Goal: Transaction & Acquisition: Purchase product/service

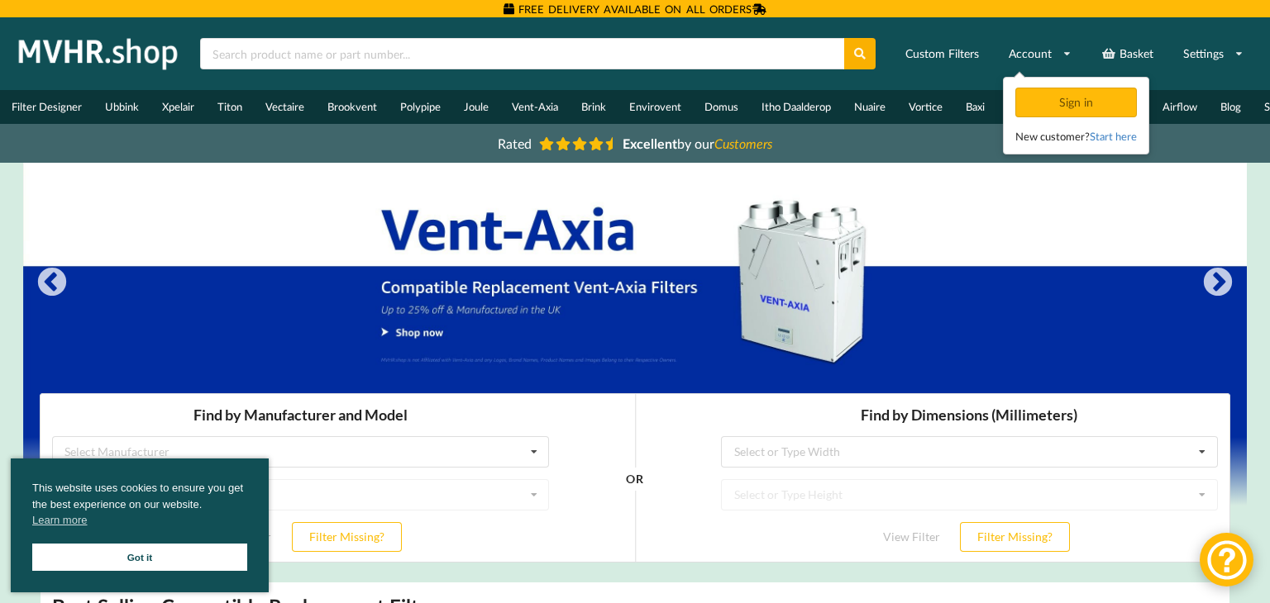
click at [170, 560] on link "Got it" at bounding box center [139, 557] width 215 height 27
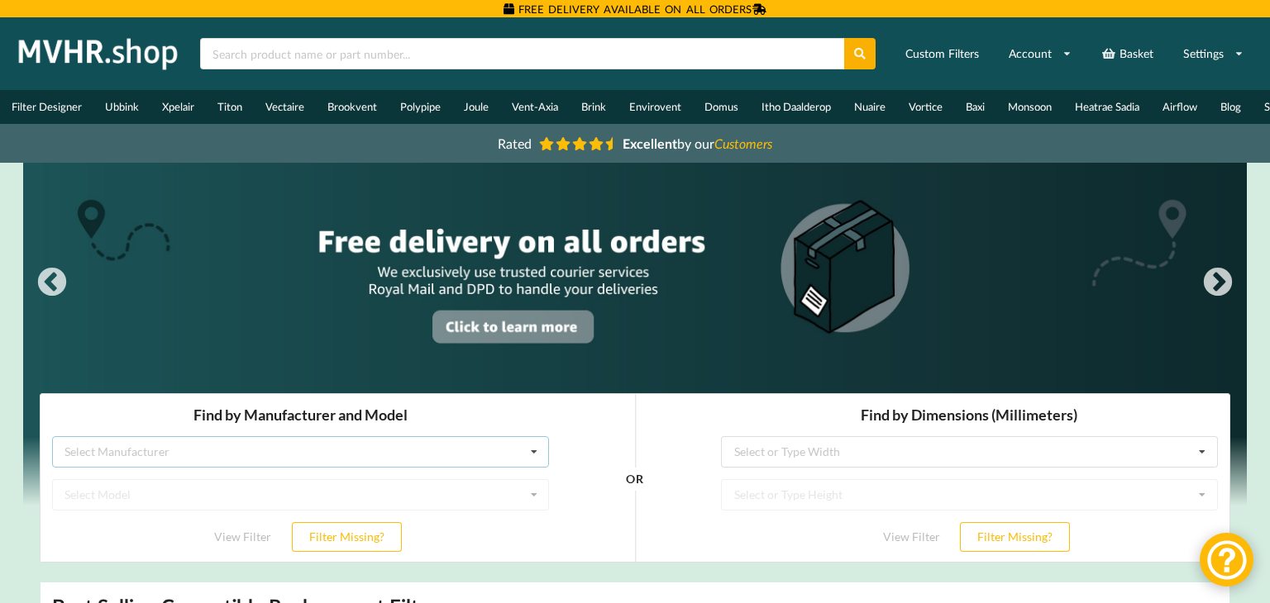
click at [533, 451] on icon at bounding box center [534, 452] width 25 height 31
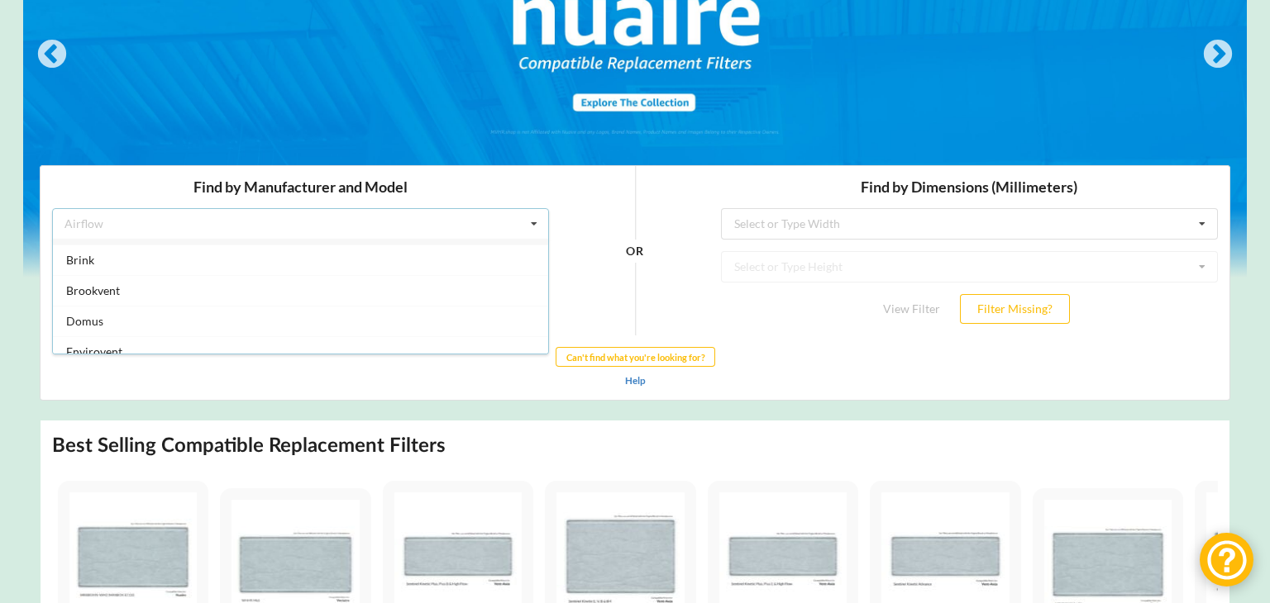
scroll to position [60, 0]
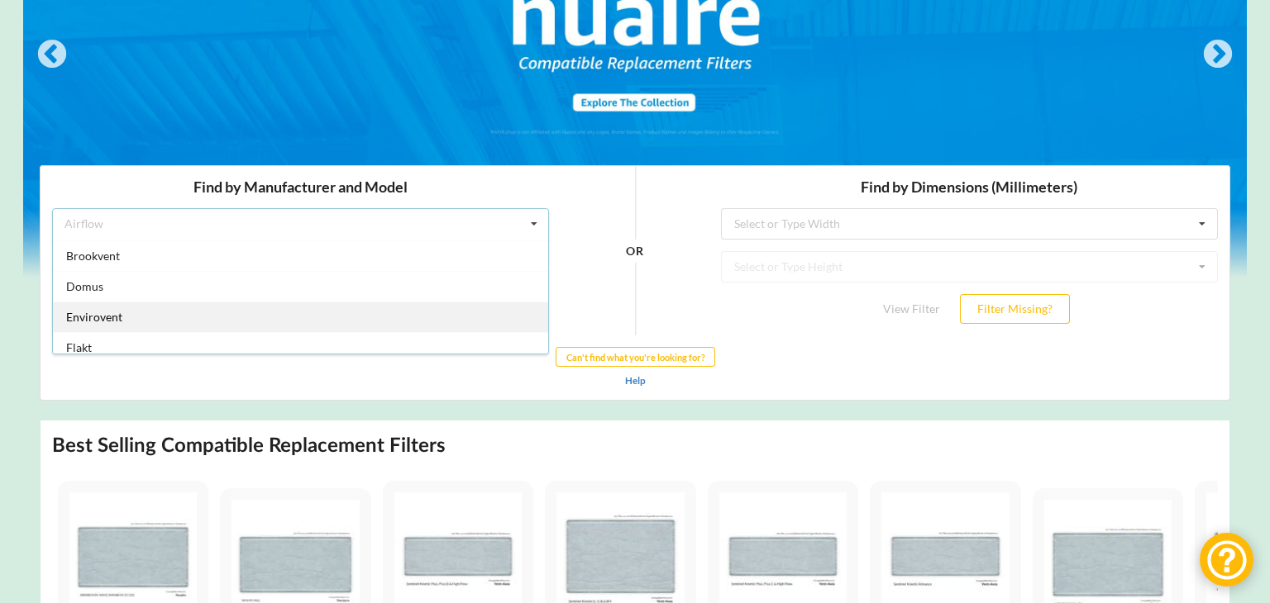
click at [225, 316] on div "Envirovent" at bounding box center [300, 317] width 495 height 31
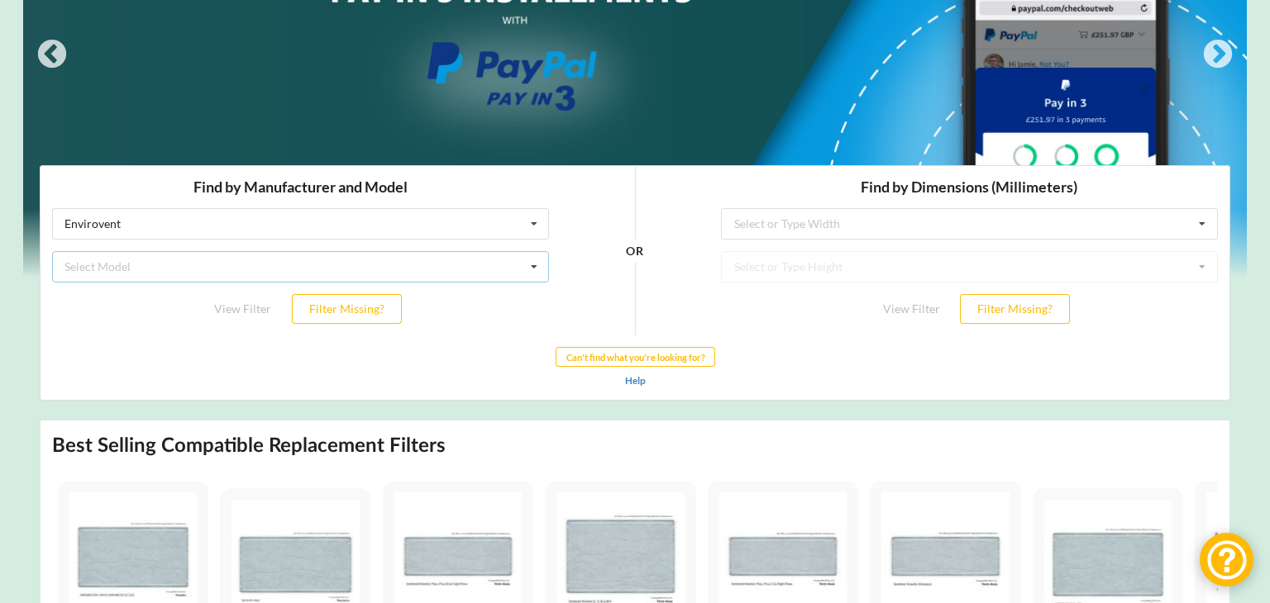
click at [532, 267] on icon at bounding box center [534, 267] width 25 height 31
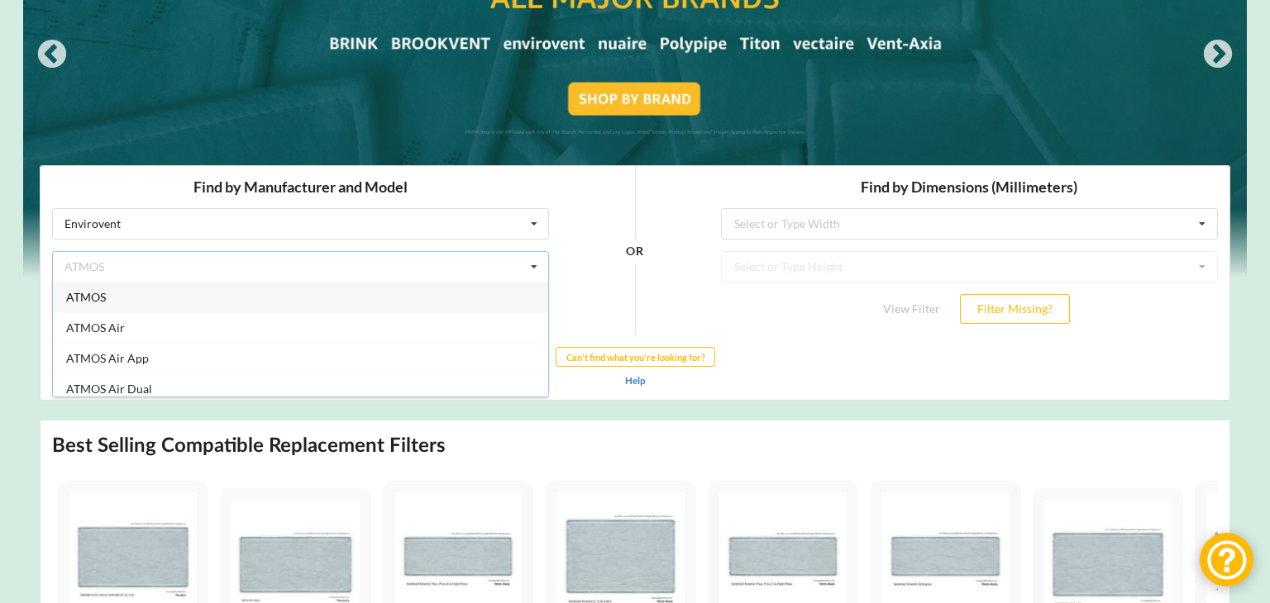
click at [106, 299] on div "ATMOS" at bounding box center [300, 297] width 495 height 31
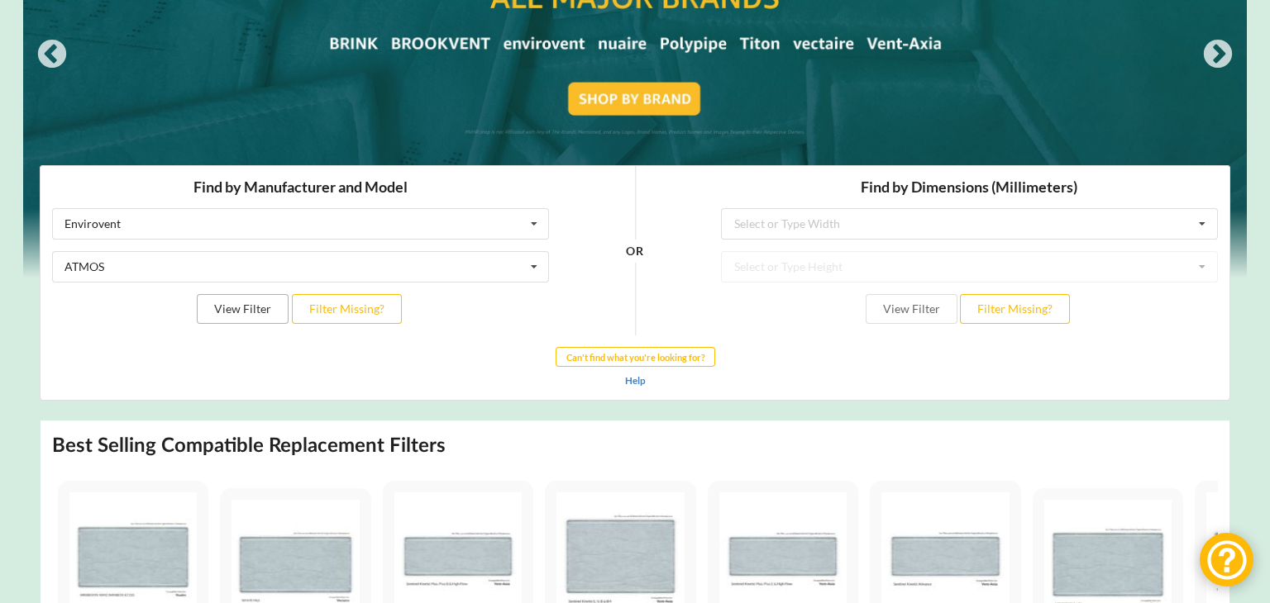
click at [227, 307] on button "View Filter" at bounding box center [243, 309] width 92 height 30
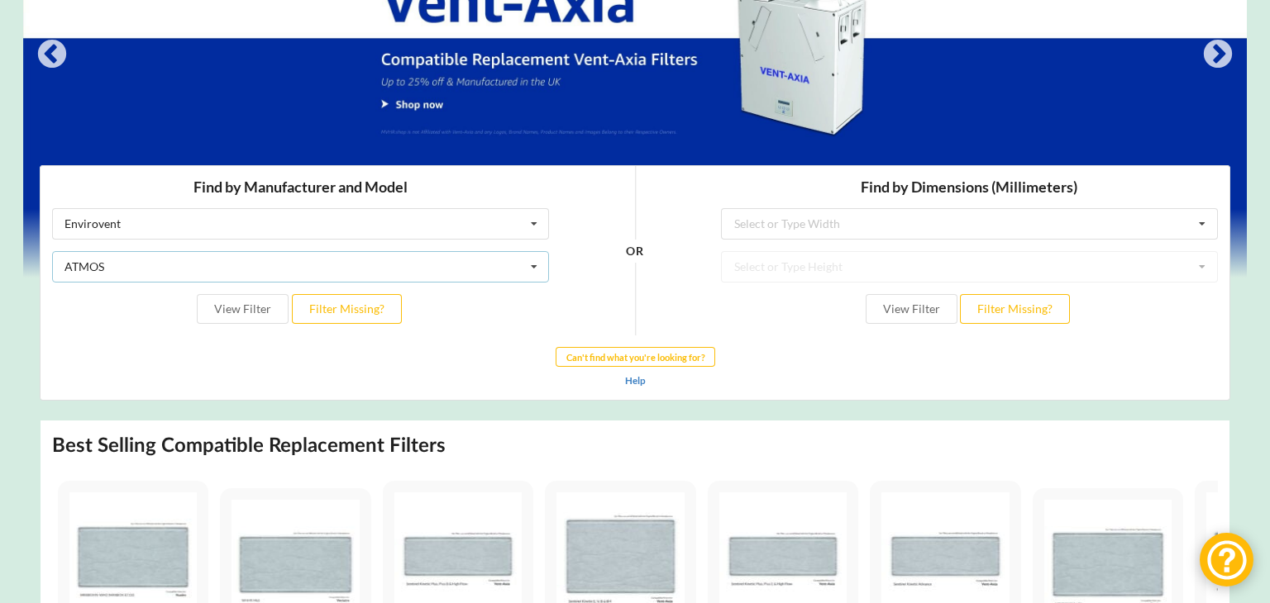
click at [532, 267] on icon at bounding box center [534, 267] width 25 height 31
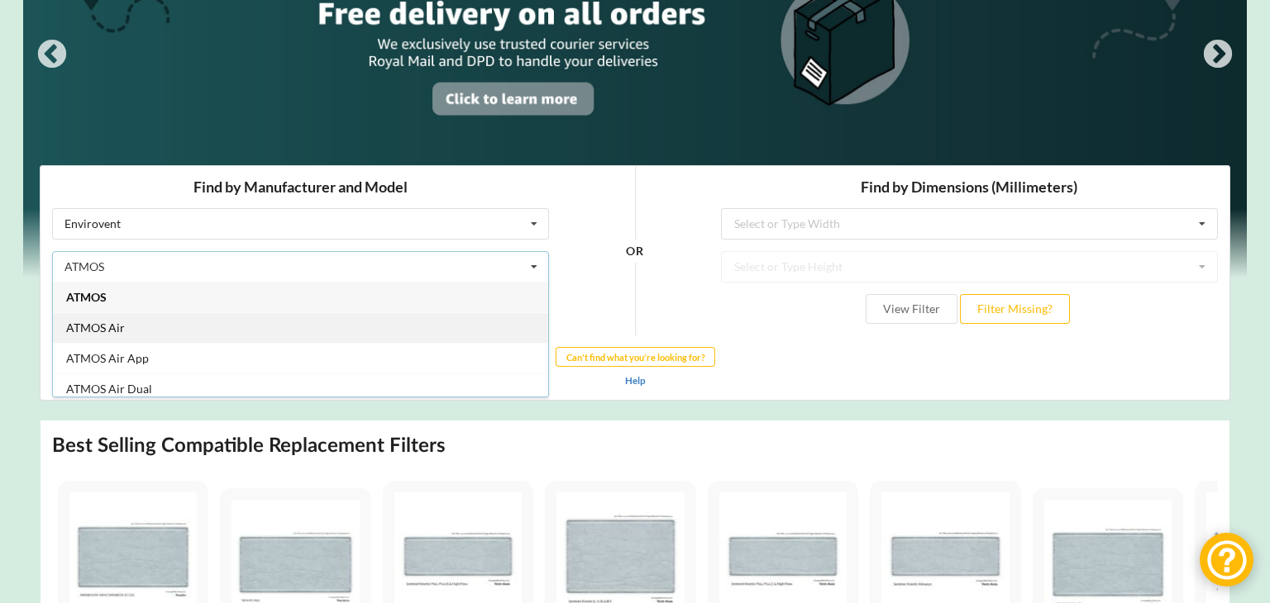
click at [273, 327] on div "ATMOS Air" at bounding box center [300, 327] width 495 height 31
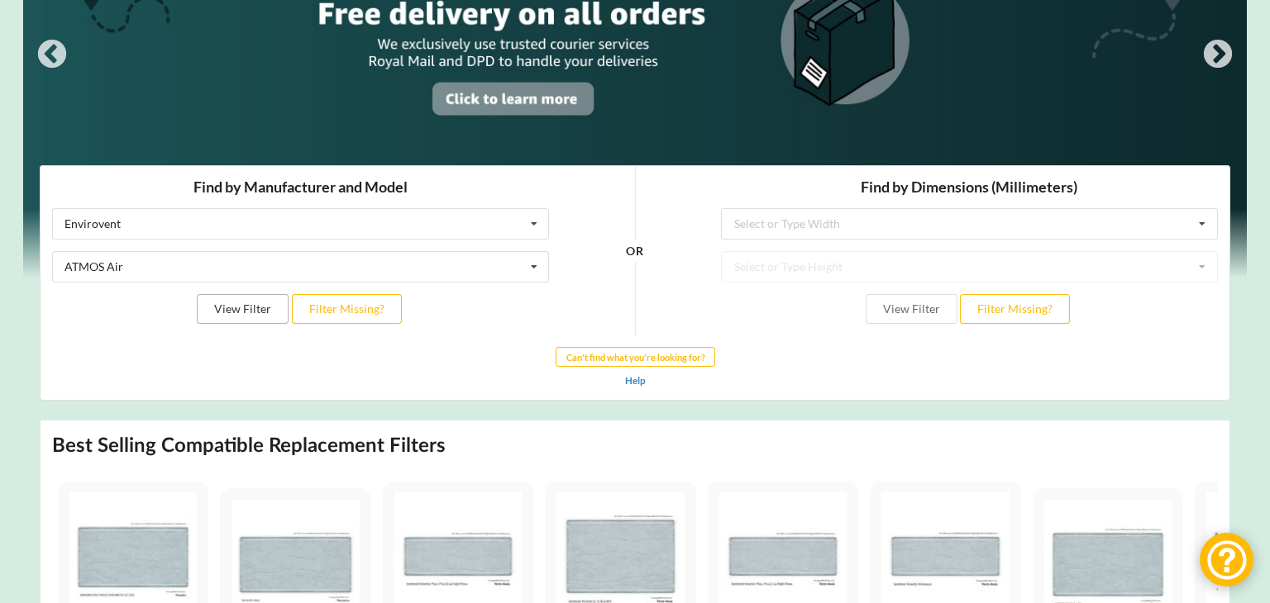
click at [260, 312] on button "View Filter" at bounding box center [243, 309] width 92 height 30
click at [533, 265] on icon at bounding box center [534, 267] width 25 height 31
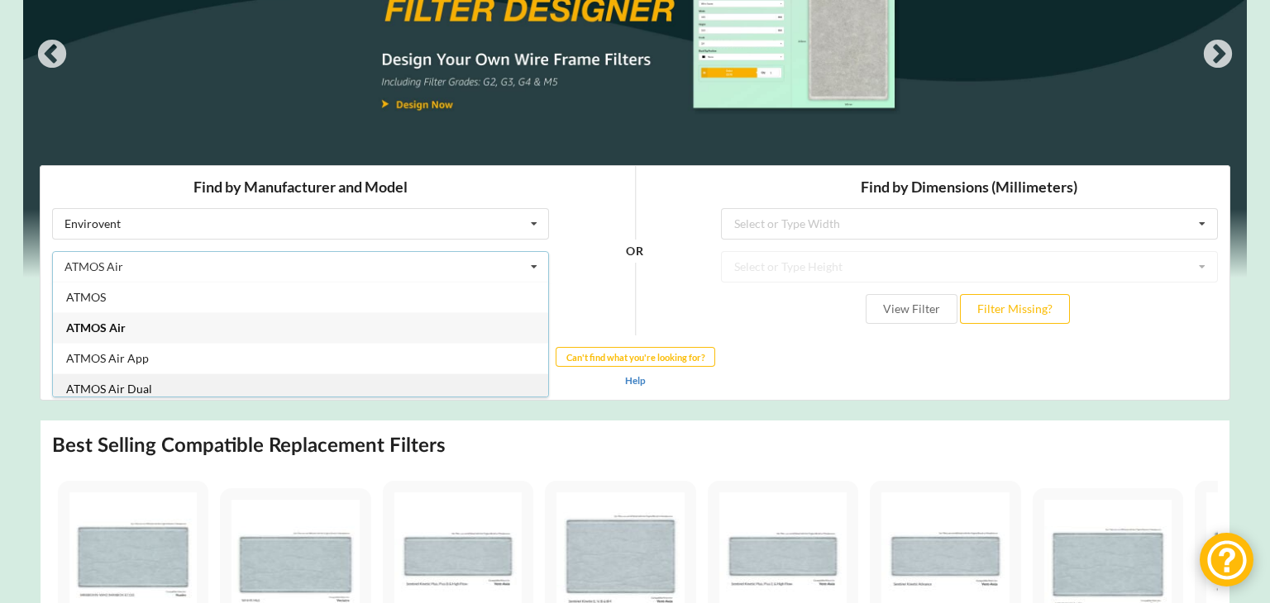
click at [412, 383] on div "ATMOS Air Dual" at bounding box center [300, 389] width 495 height 31
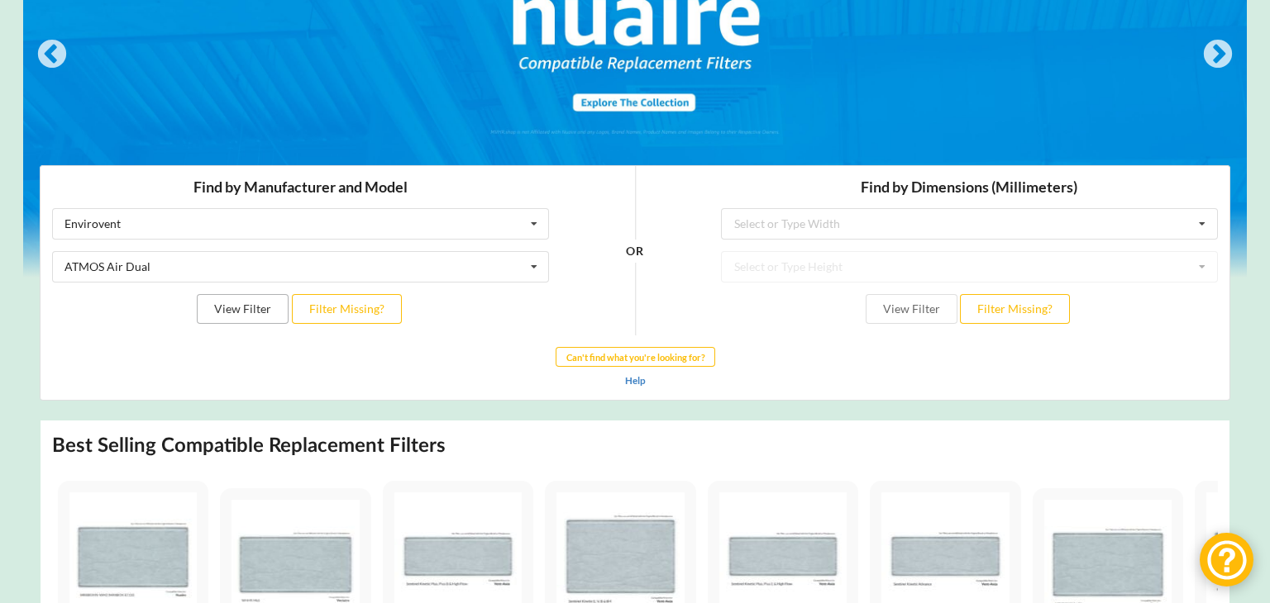
click at [232, 311] on button "View Filter" at bounding box center [243, 309] width 92 height 30
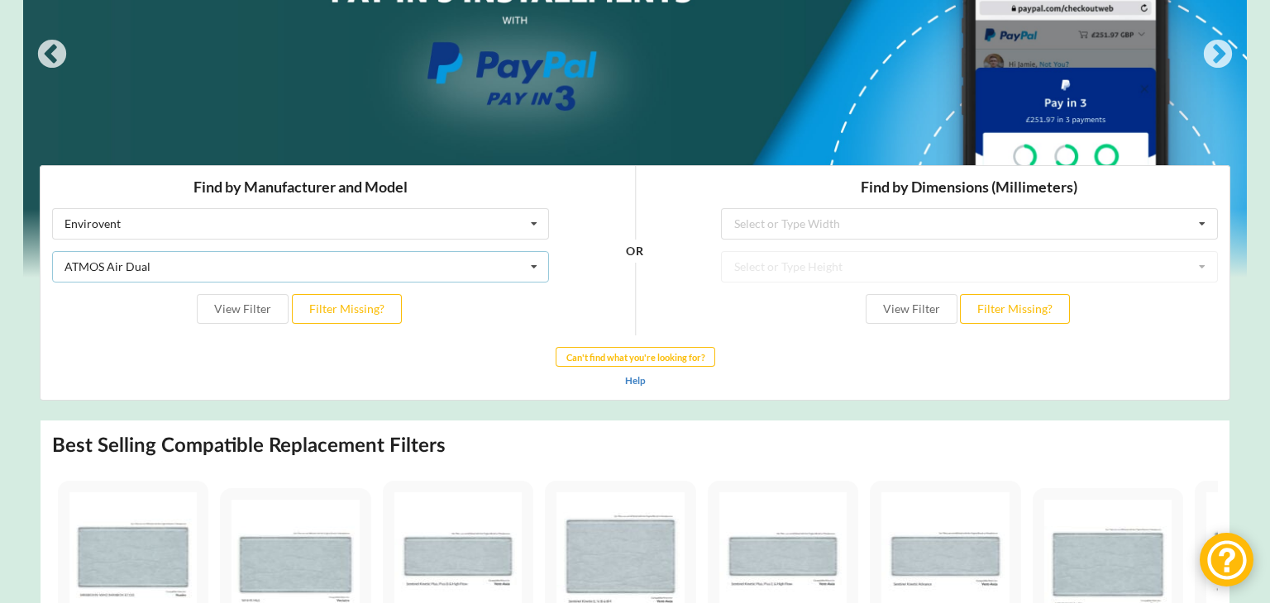
click at [533, 266] on icon at bounding box center [534, 267] width 25 height 31
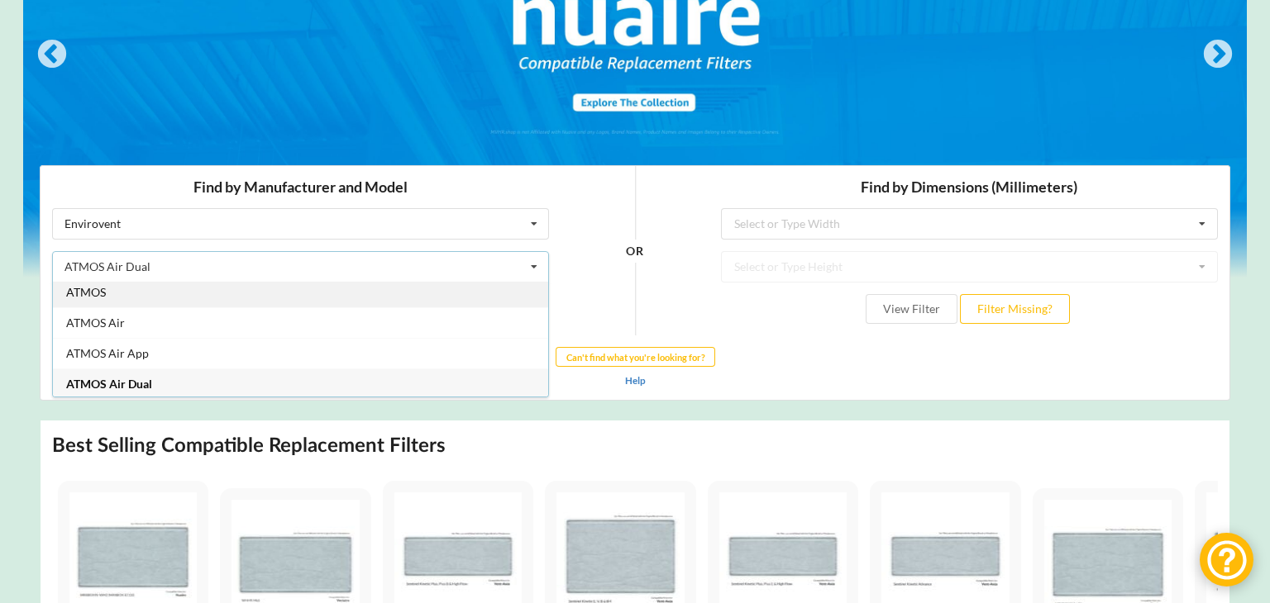
click at [477, 287] on div "ATMOS" at bounding box center [300, 292] width 495 height 31
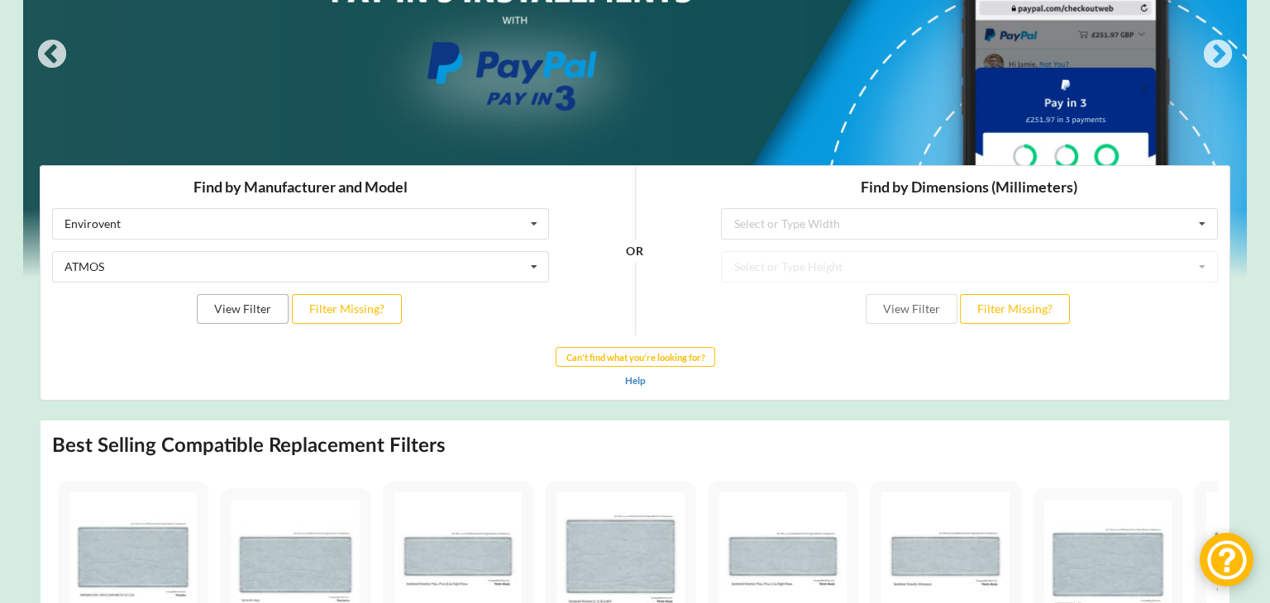
click at [271, 307] on button "View Filter" at bounding box center [243, 309] width 92 height 30
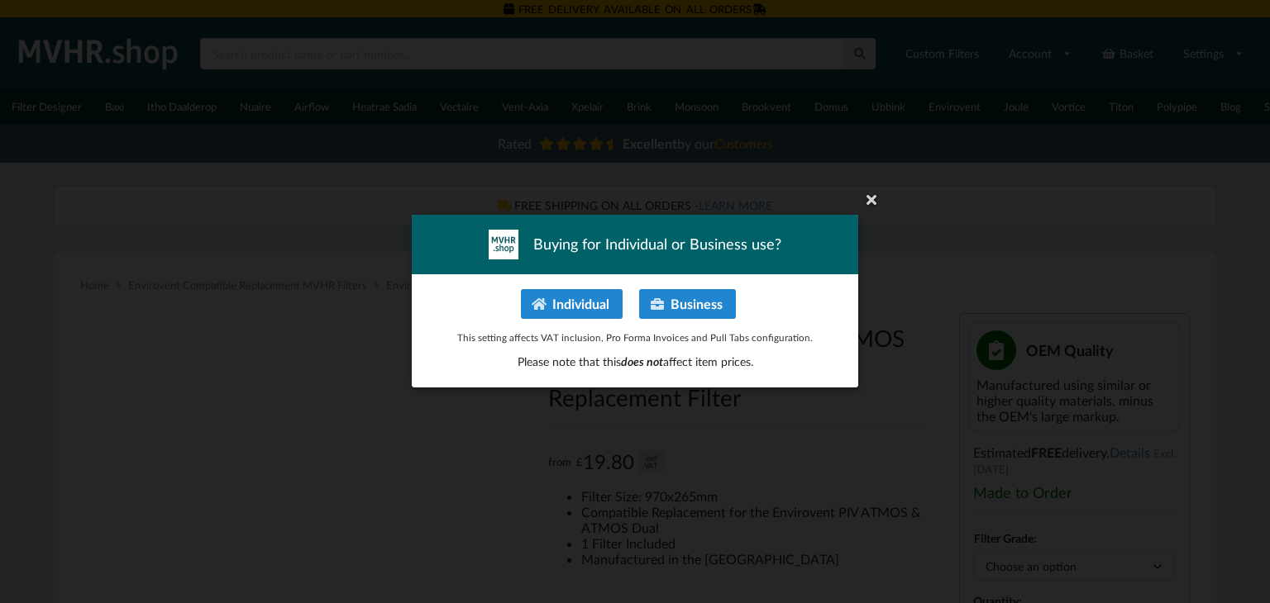
type input "**********"
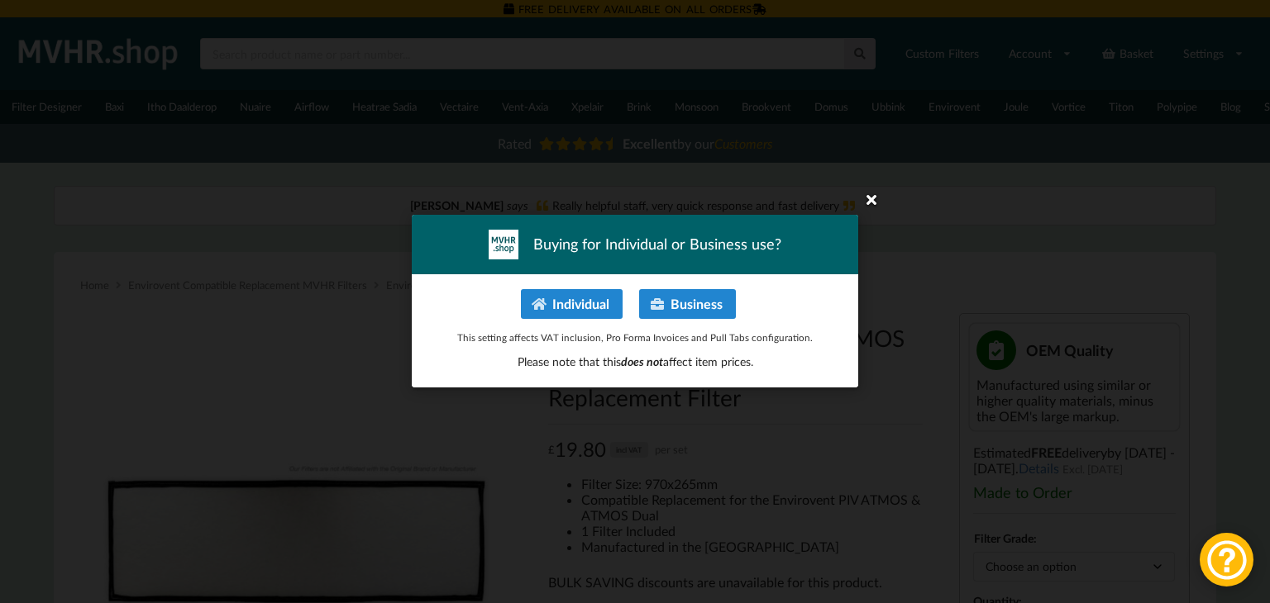
click at [874, 197] on icon at bounding box center [871, 199] width 26 height 26
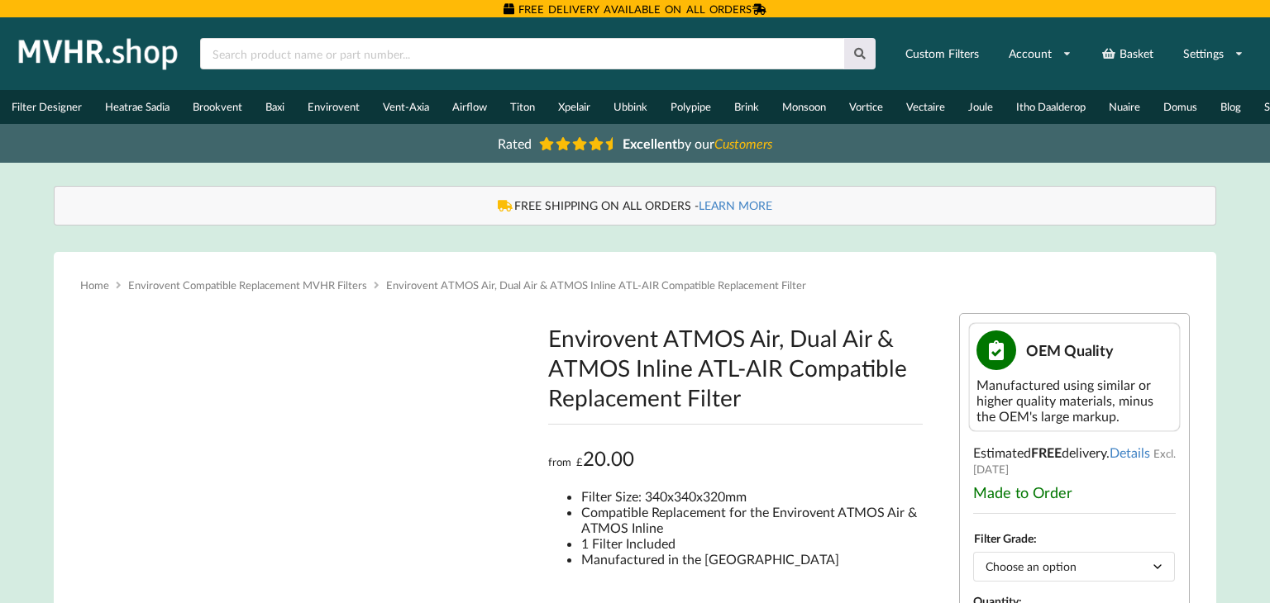
type input "**********"
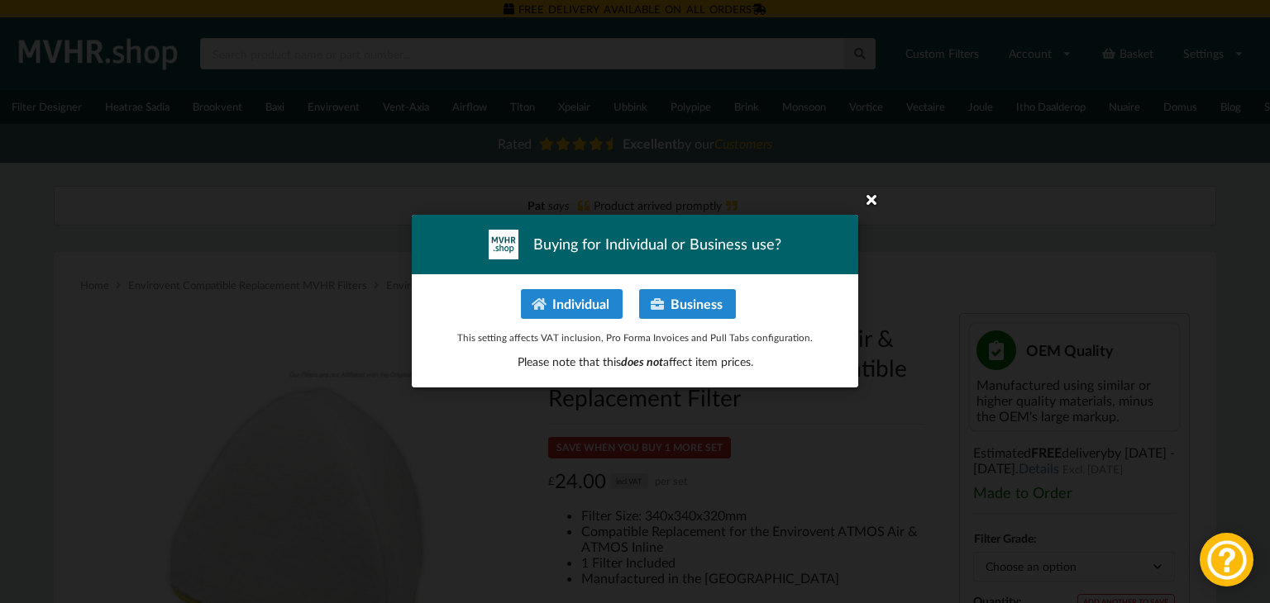
click at [872, 199] on icon at bounding box center [871, 199] width 26 height 26
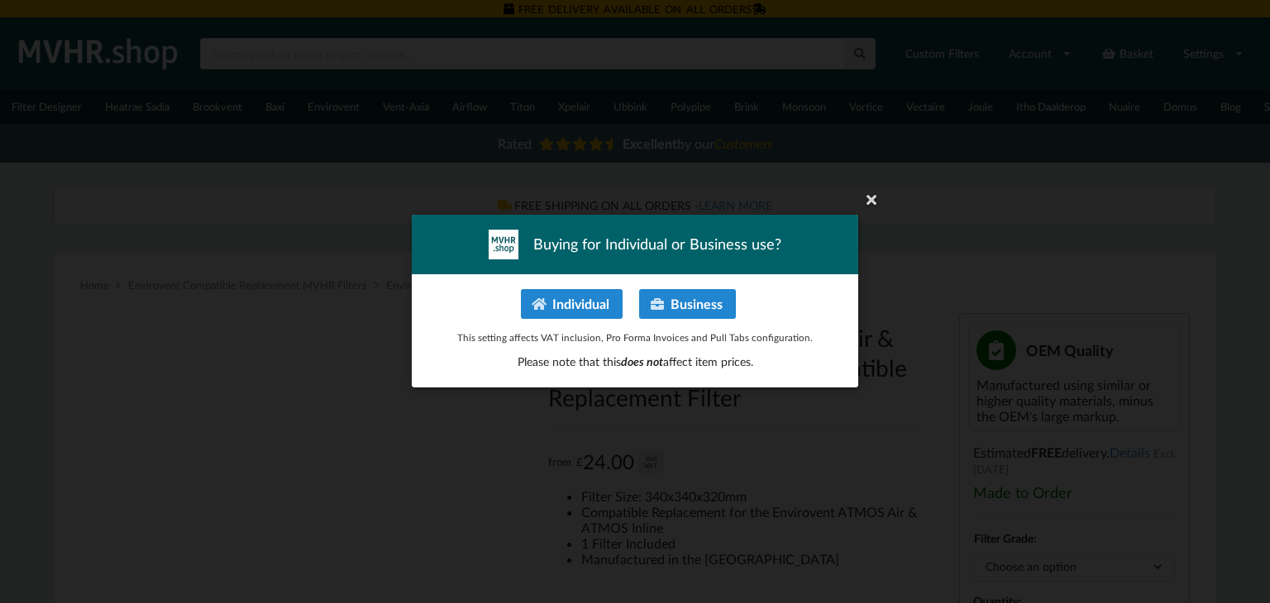
type input "**********"
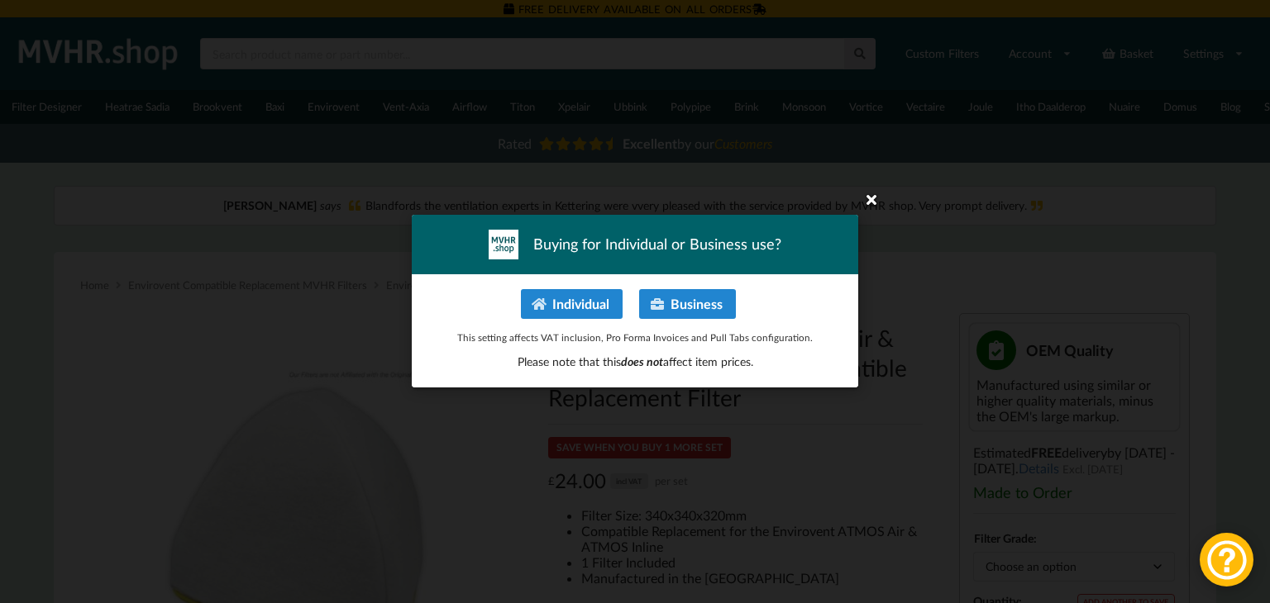
click at [869, 199] on icon at bounding box center [871, 199] width 26 height 26
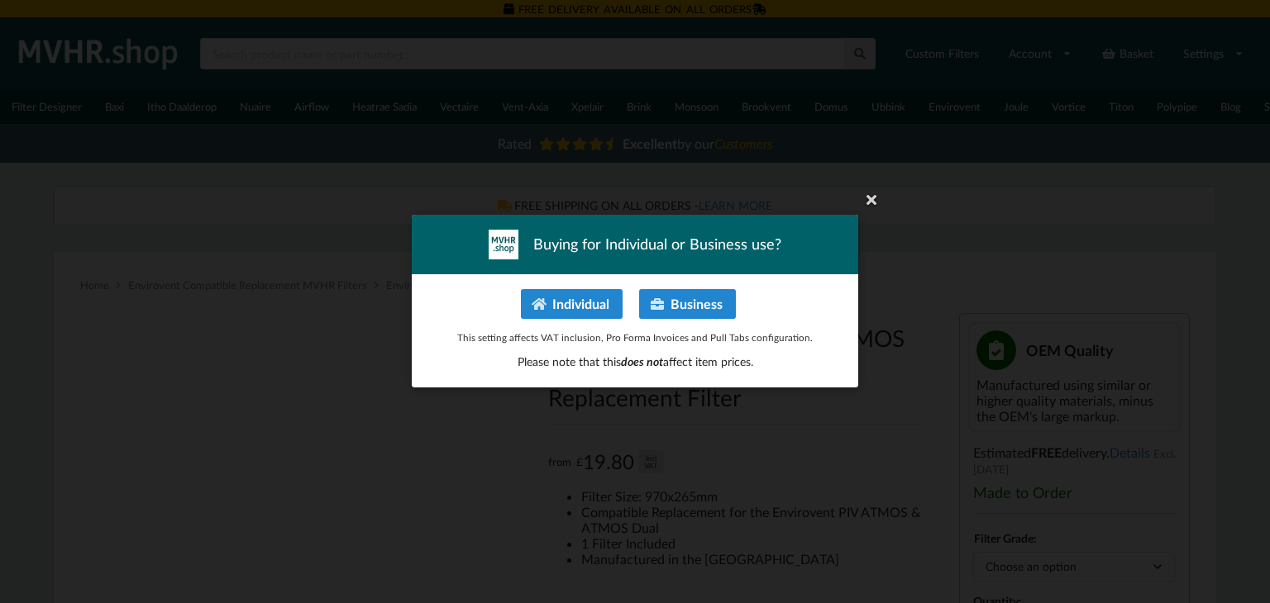
type input "**********"
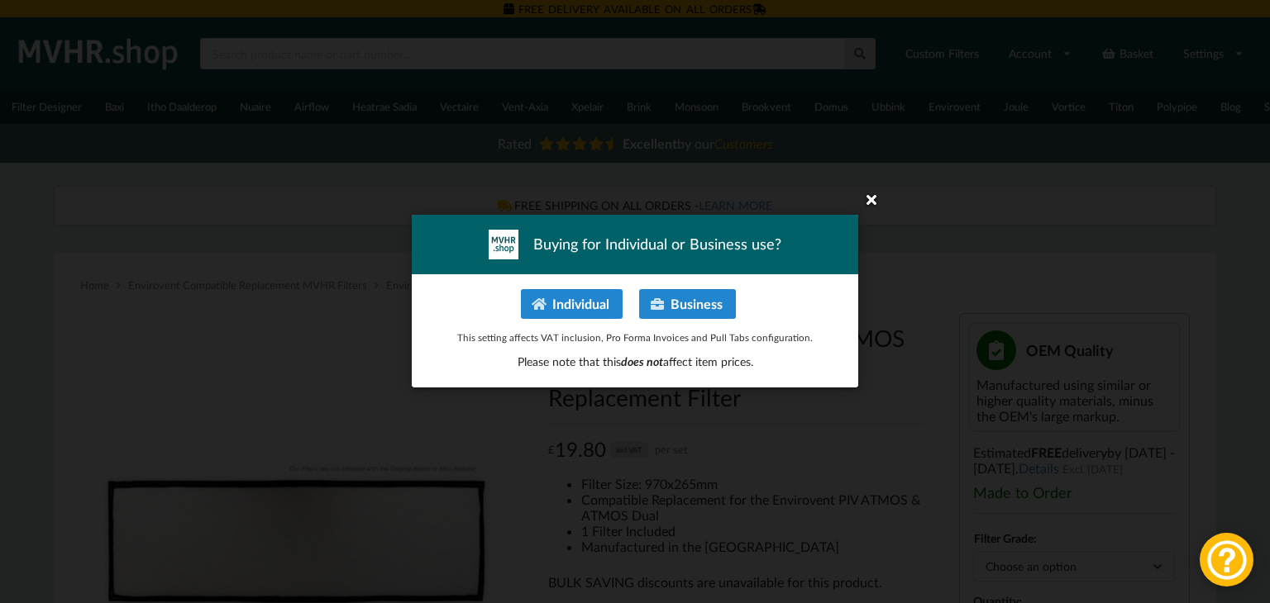
click at [870, 195] on icon at bounding box center [871, 199] width 26 height 26
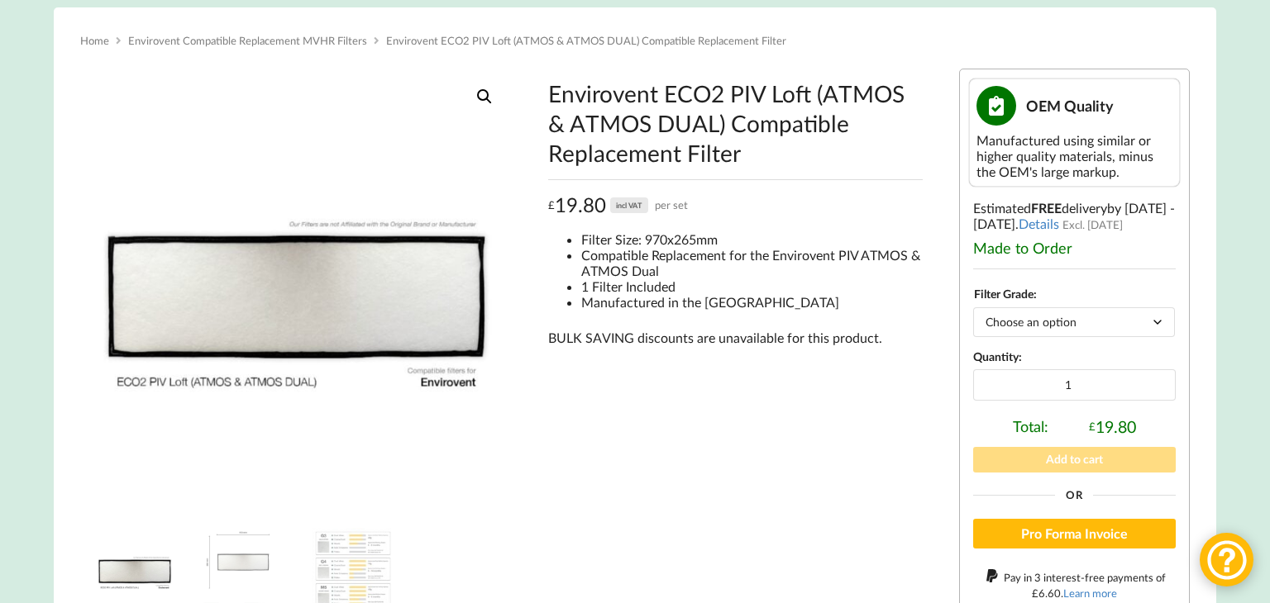
scroll to position [265, 0]
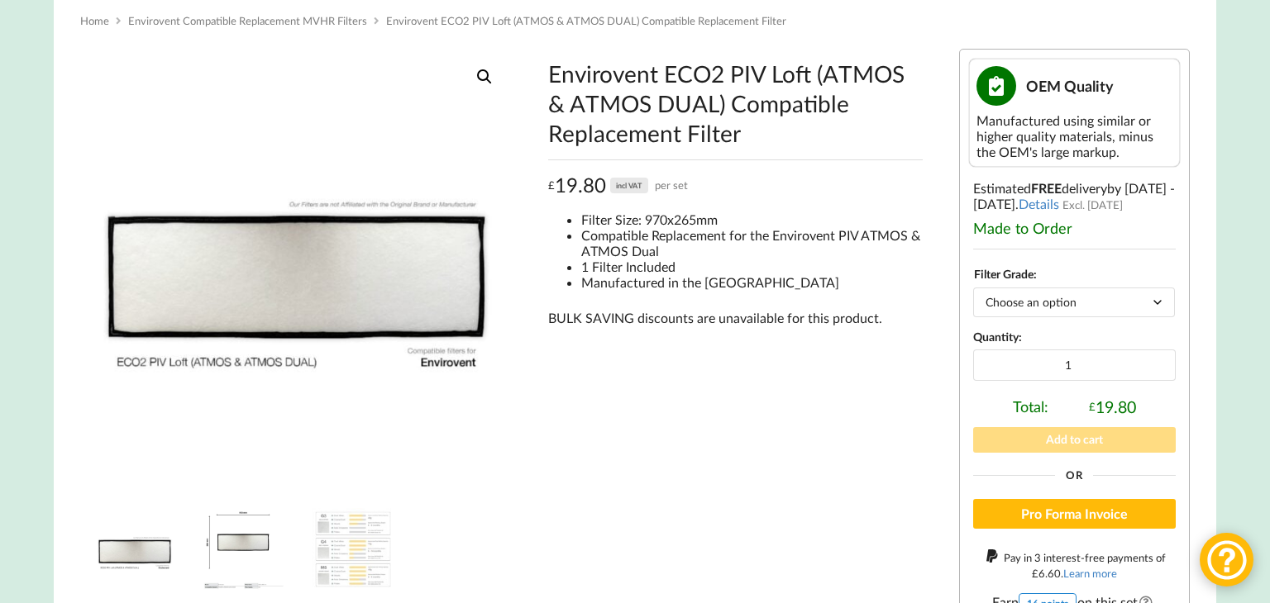
click at [231, 546] on img at bounding box center [244, 549] width 83 height 83
